Goal: Information Seeking & Learning: Learn about a topic

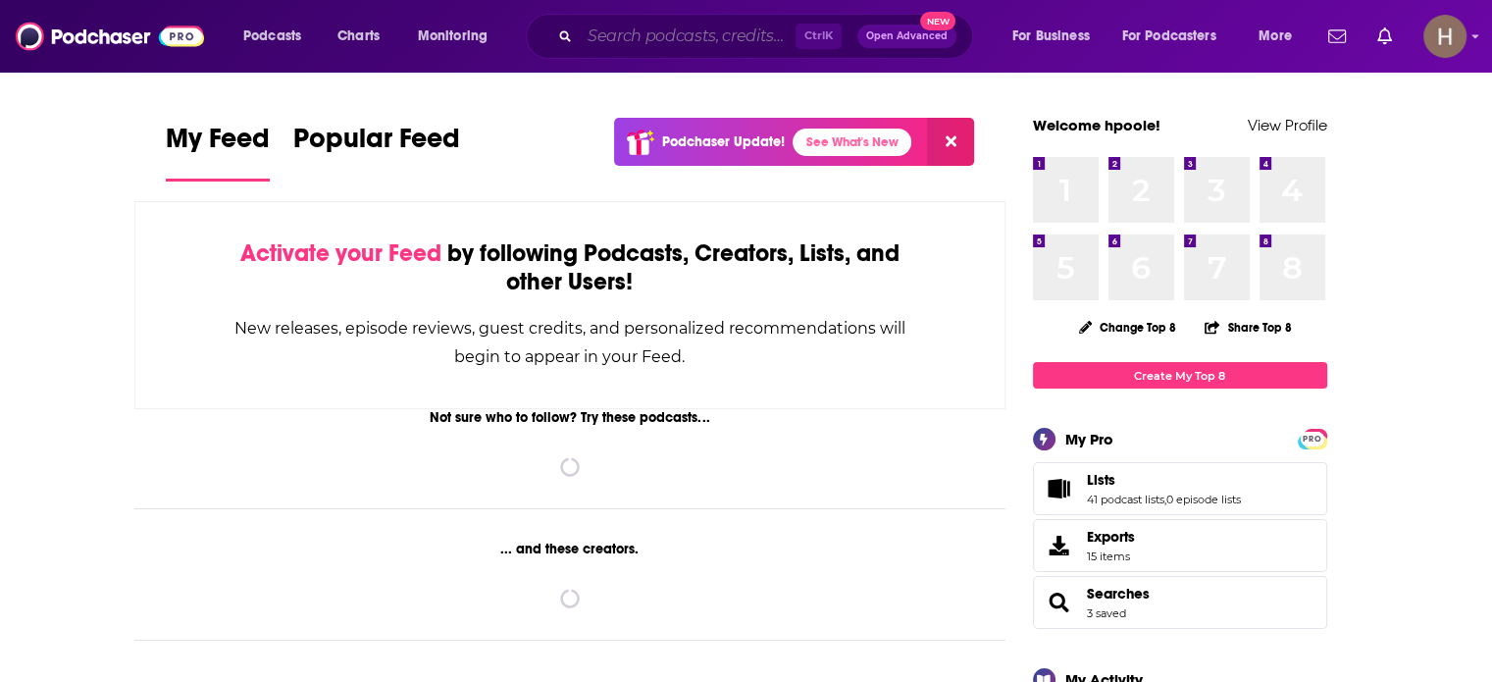
click at [597, 39] on input "Search podcasts, credits, & more..." at bounding box center [688, 36] width 216 height 31
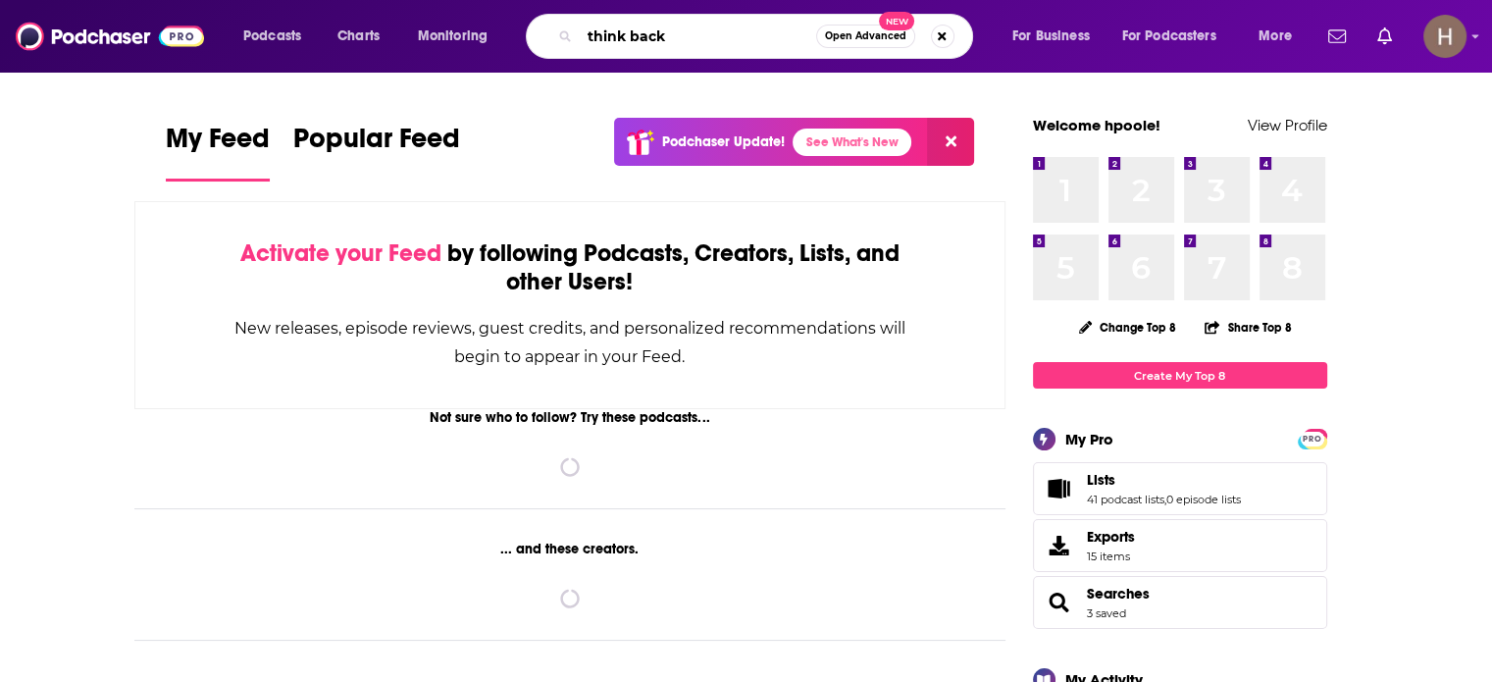
type input "think back"
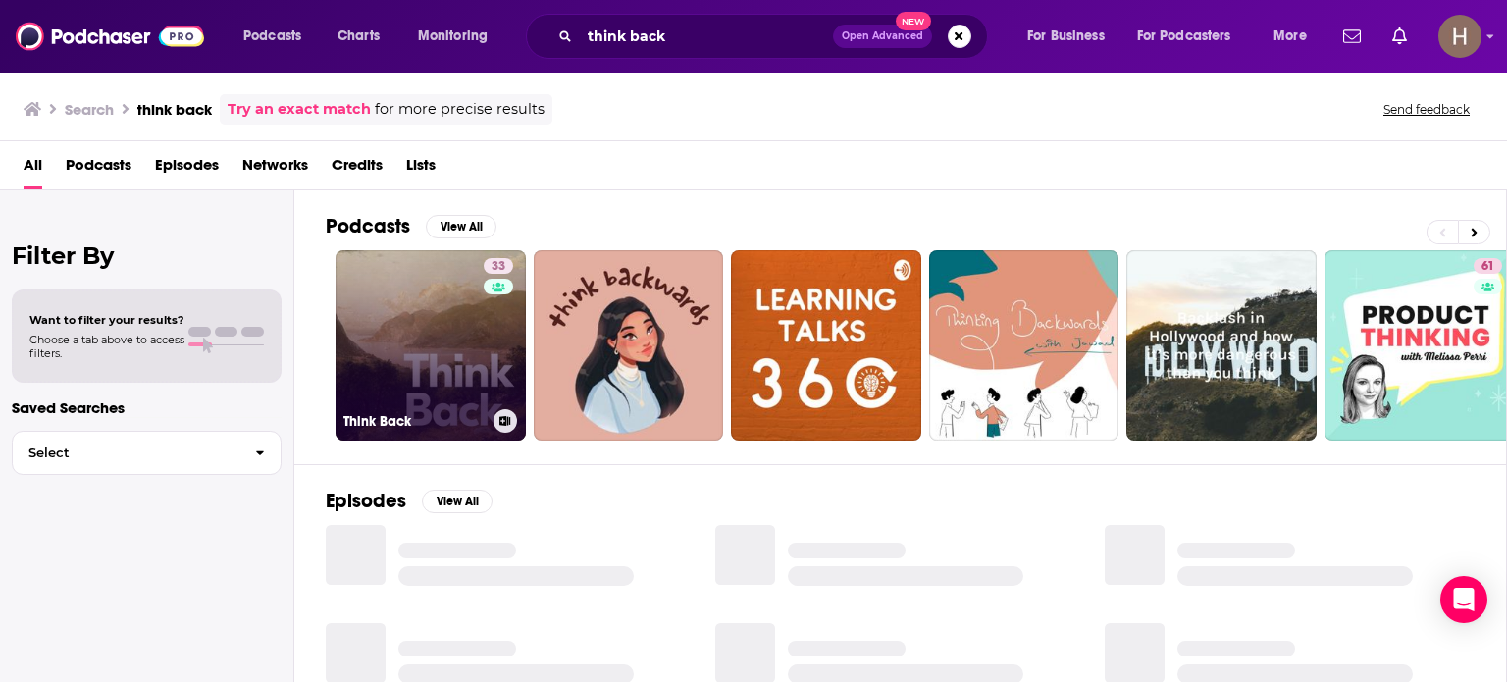
click at [444, 404] on link "33 Think Back" at bounding box center [430, 345] width 190 height 190
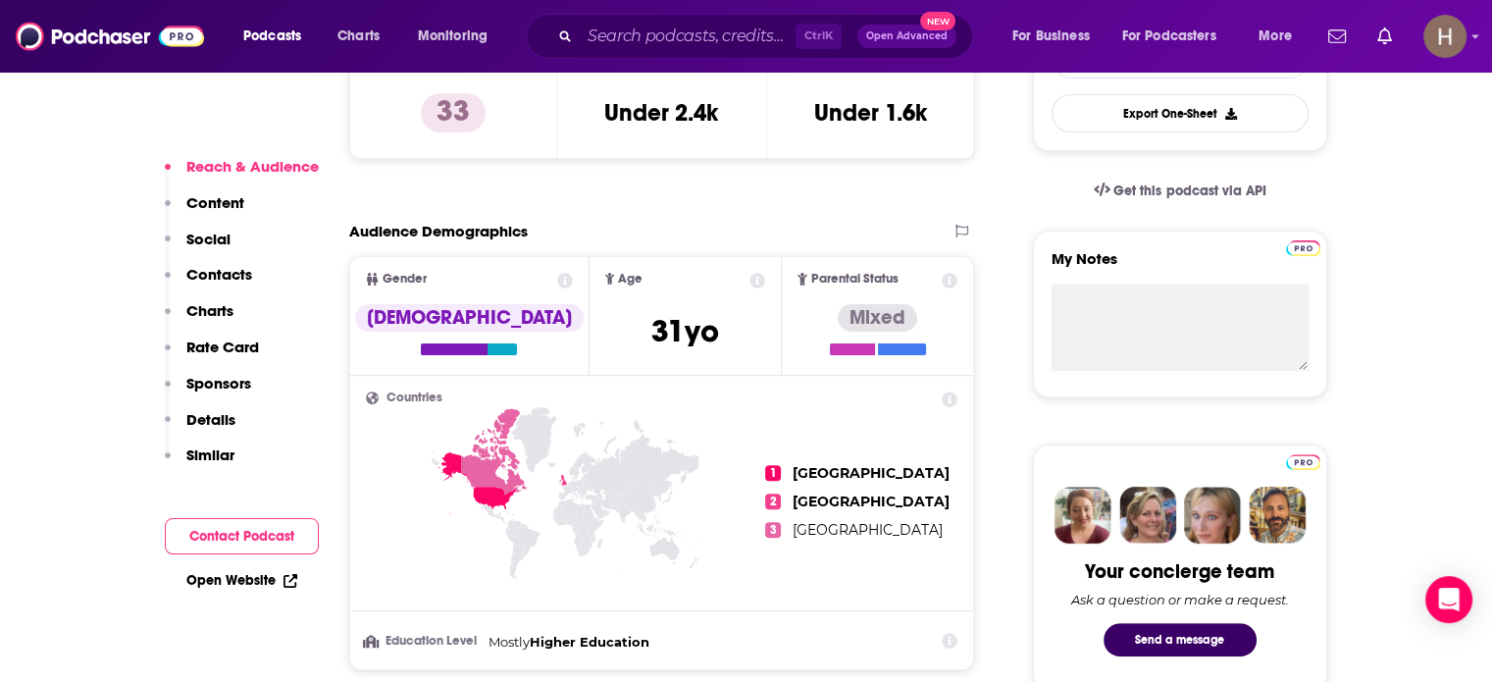
scroll to position [589, 0]
